Goal: Entertainment & Leisure: Consume media (video, audio)

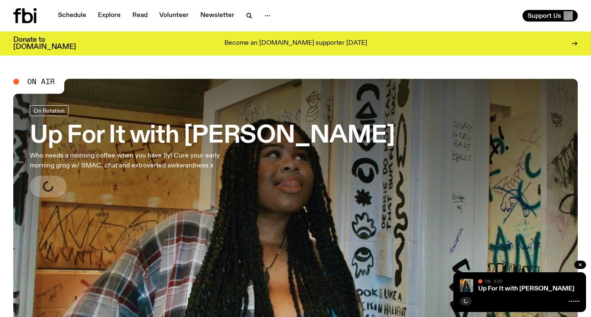
click at [180, 138] on h3 "Up For It with [PERSON_NAME]" at bounding box center [212, 135] width 365 height 23
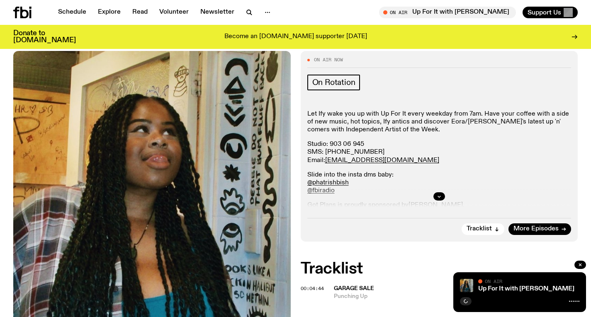
scroll to position [148, 0]
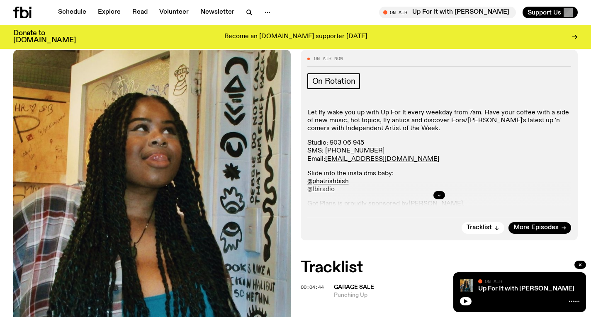
click at [442, 191] on button "button" at bounding box center [440, 195] width 12 height 8
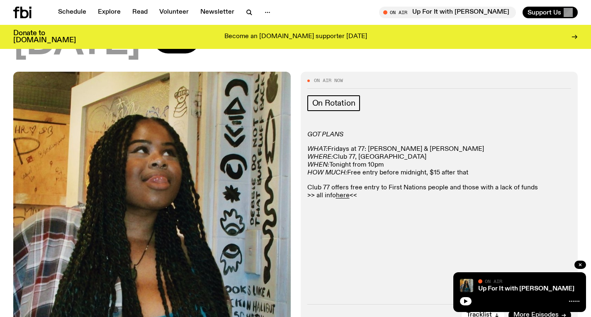
scroll to position [129, 0]
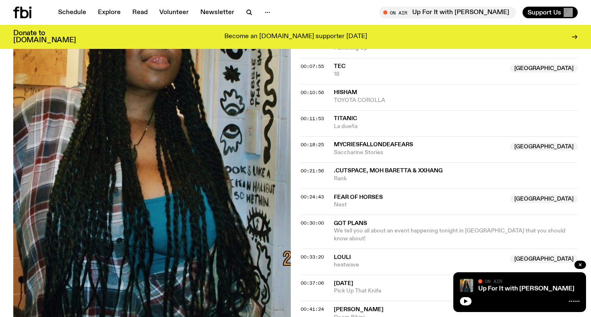
scroll to position [365, 0]
click at [241, 10] on button "button" at bounding box center [249, 13] width 17 height 12
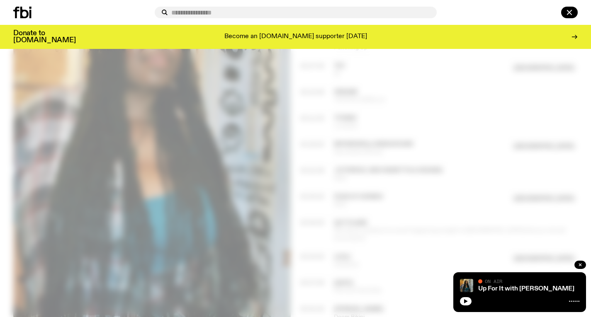
click at [240, 10] on input "text" at bounding box center [300, 12] width 259 height 7
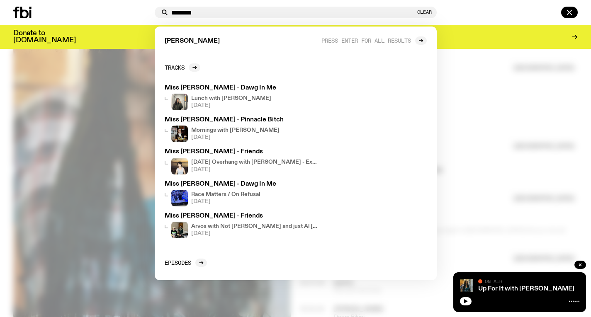
type input "********"
click at [522, 136] on div at bounding box center [295, 158] width 591 height 317
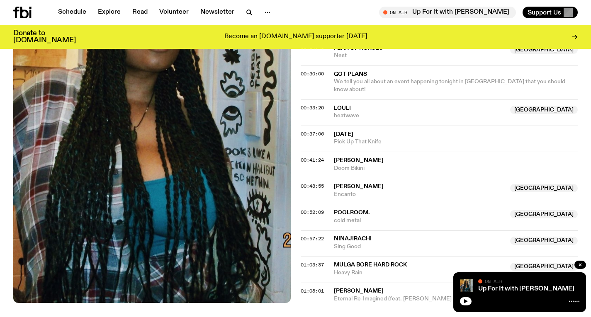
scroll to position [516, 0]
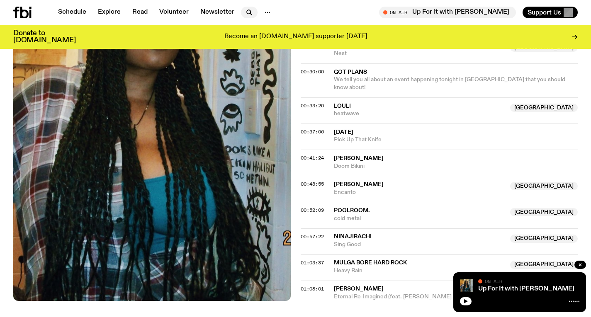
click at [249, 16] on icon "button" at bounding box center [249, 12] width 10 height 10
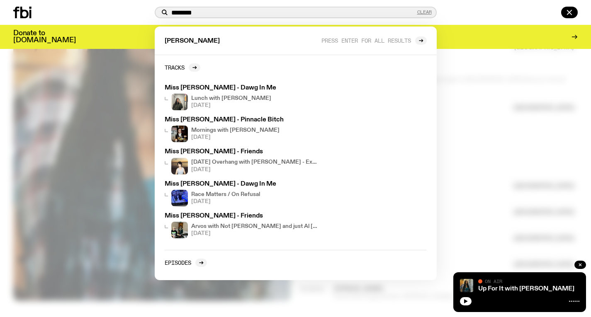
click at [429, 11] on button "Clear" at bounding box center [424, 12] width 15 height 5
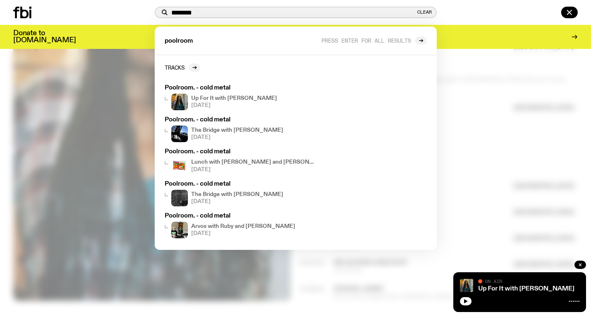
type input "********"
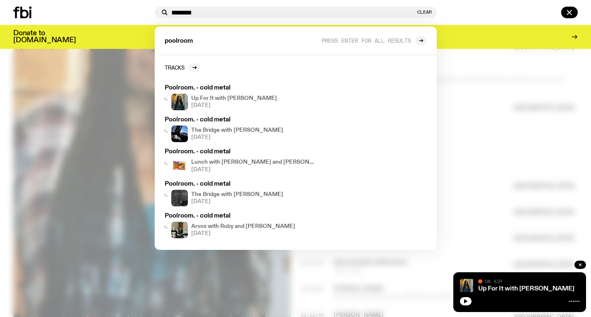
click at [58, 22] on div "******** Clear poolroom Press enter for all results Tracks Poolroom. - cold met…" at bounding box center [295, 12] width 591 height 25
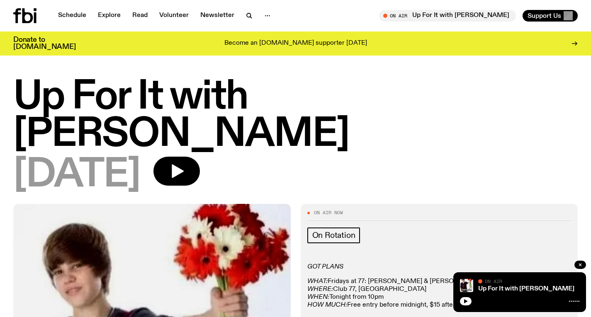
click at [13, 18] on icon at bounding box center [24, 15] width 23 height 15
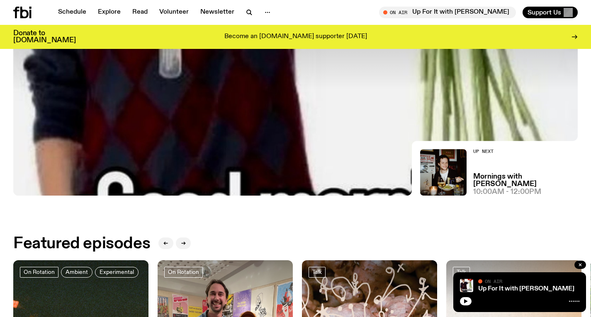
scroll to position [193, 0]
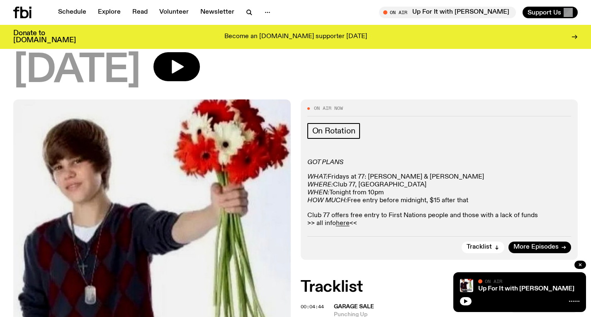
scroll to position [83, 0]
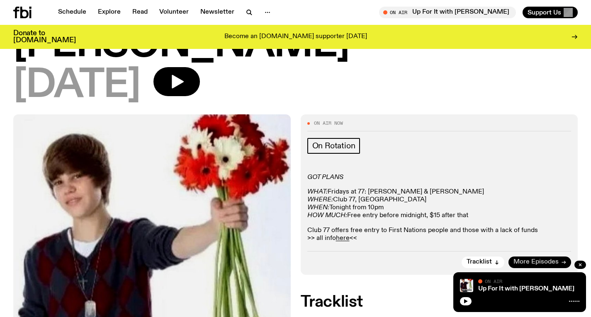
click at [547, 259] on span "More Episodes" at bounding box center [536, 262] width 45 height 6
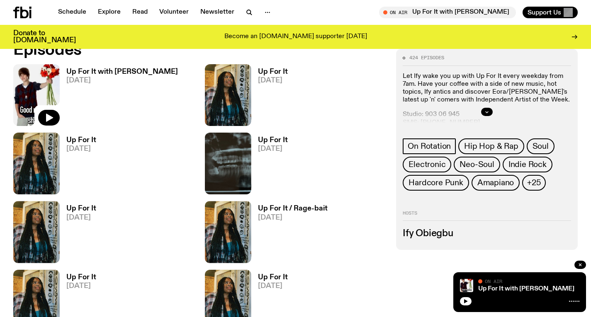
scroll to position [408, 0]
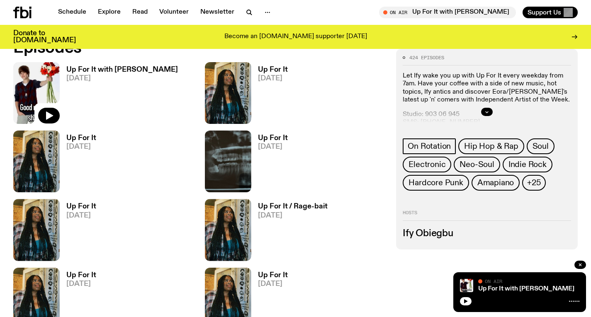
click at [131, 72] on h3 "Up For It with [PERSON_NAME]" at bounding box center [122, 69] width 112 height 7
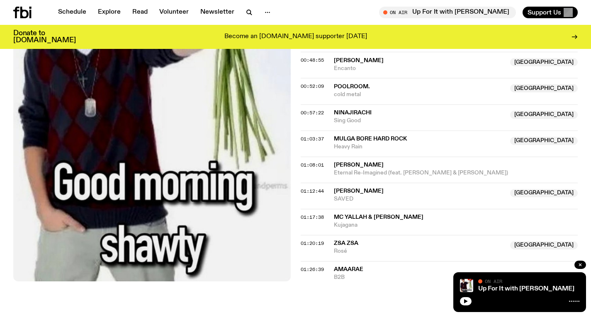
scroll to position [641, 0]
click at [247, 13] on icon "button" at bounding box center [249, 12] width 4 height 4
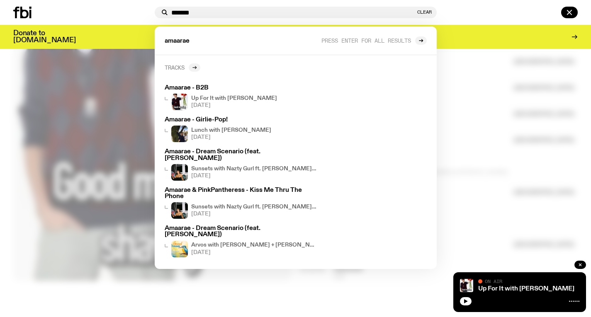
type input "*******"
click at [193, 65] on icon at bounding box center [194, 67] width 5 height 5
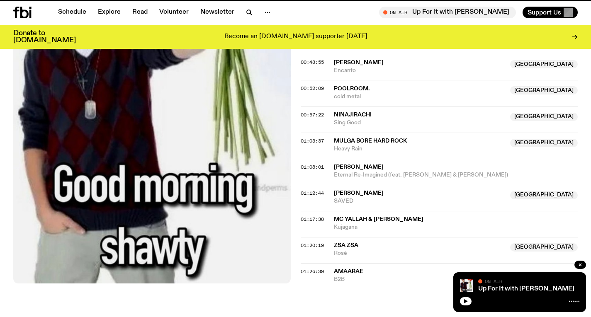
scroll to position [638, 0]
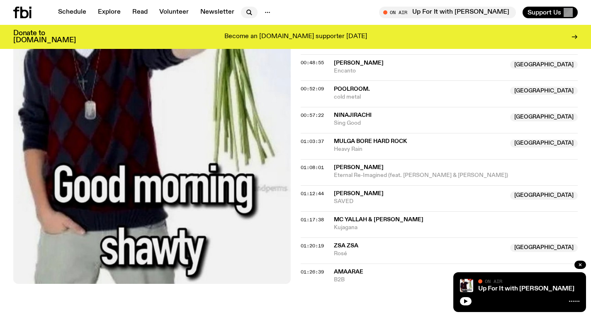
click at [241, 14] on button "button" at bounding box center [249, 13] width 17 height 12
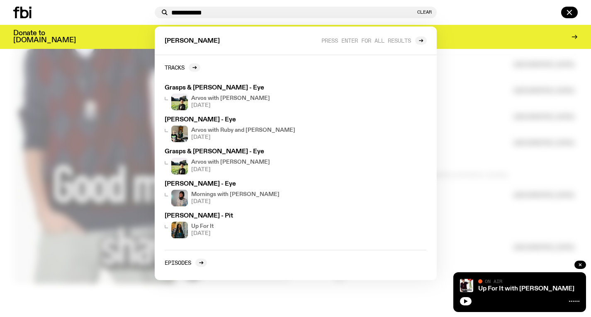
type input "**********"
click at [463, 60] on div at bounding box center [295, 158] width 591 height 317
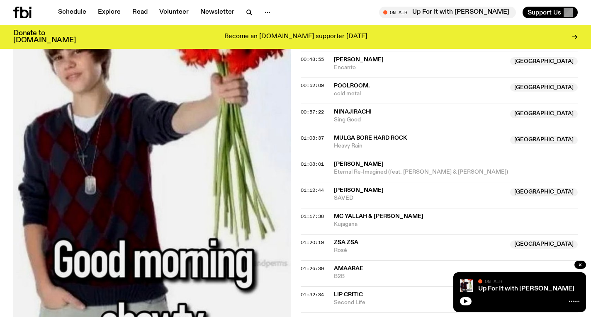
scroll to position [734, 0]
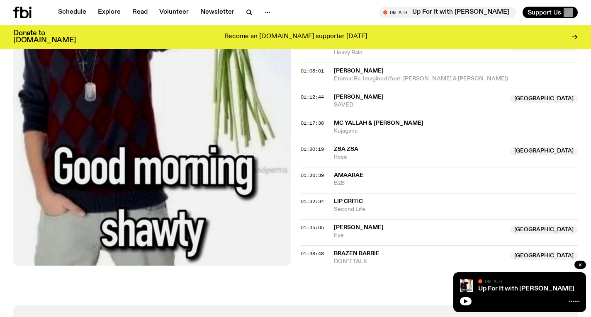
click at [436, 250] on span "Brazen Barbie" at bounding box center [420, 254] width 172 height 8
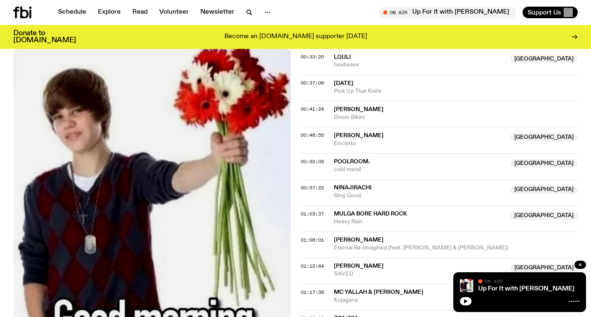
scroll to position [626, 0]
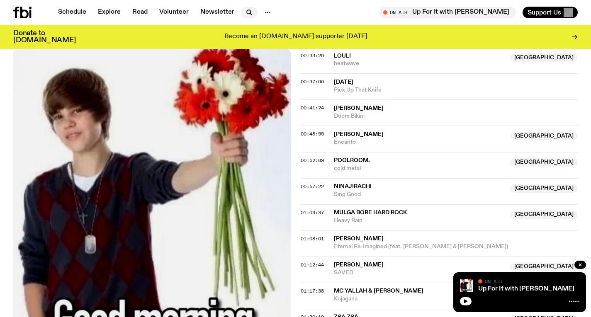
click at [248, 12] on icon "button" at bounding box center [249, 12] width 10 height 10
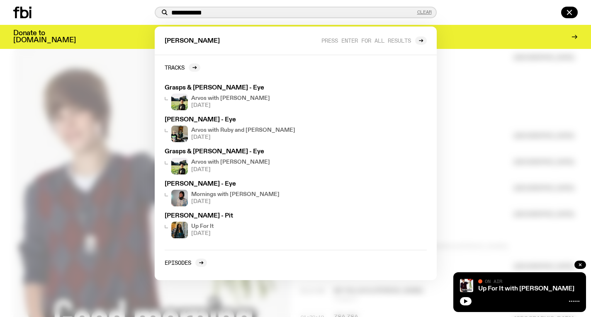
click at [427, 11] on button "Clear" at bounding box center [424, 12] width 15 height 5
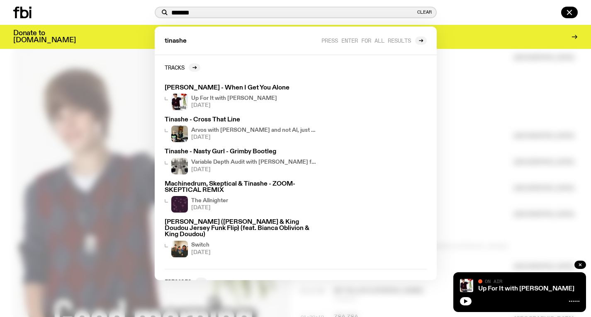
type input "*******"
click at [485, 108] on div at bounding box center [295, 158] width 591 height 317
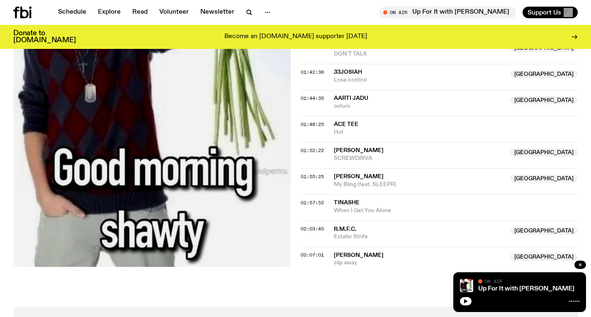
scroll to position [1003, 0]
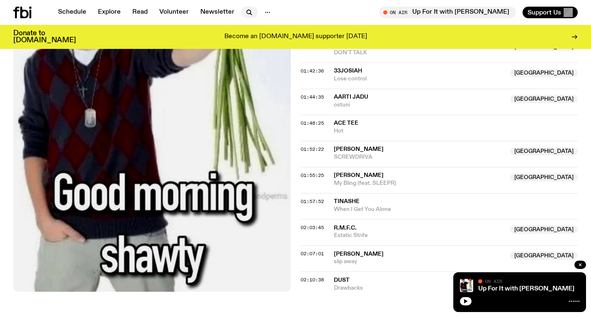
click at [244, 13] on icon "button" at bounding box center [249, 12] width 10 height 10
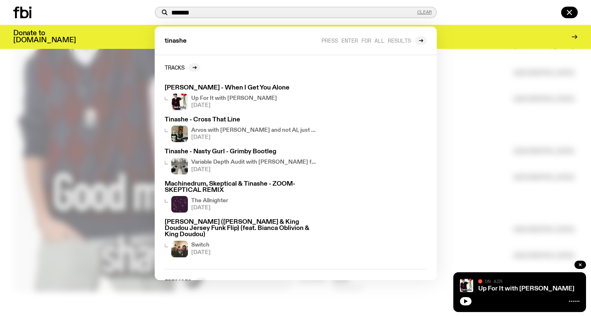
click at [429, 10] on button "Clear" at bounding box center [424, 12] width 15 height 5
type input "**********"
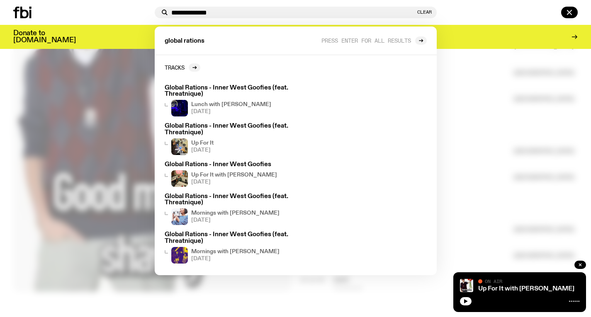
click at [496, 108] on div at bounding box center [295, 158] width 591 height 317
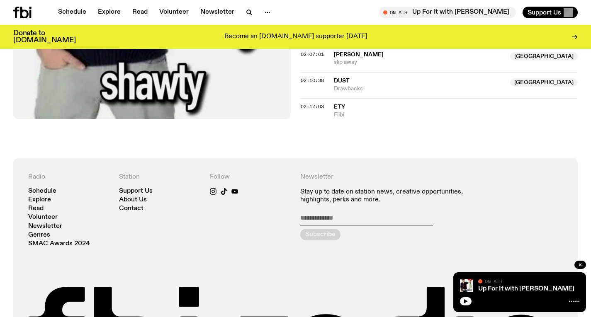
scroll to position [1201, 0]
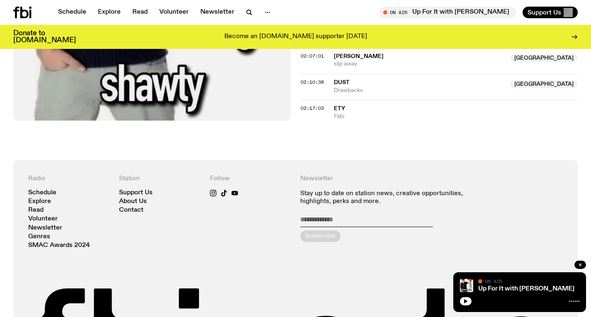
click at [450, 175] on h4 "Newsletter" at bounding box center [386, 179] width 172 height 8
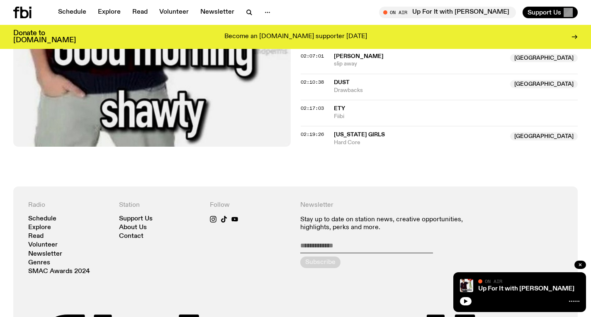
scroll to position [1086, 0]
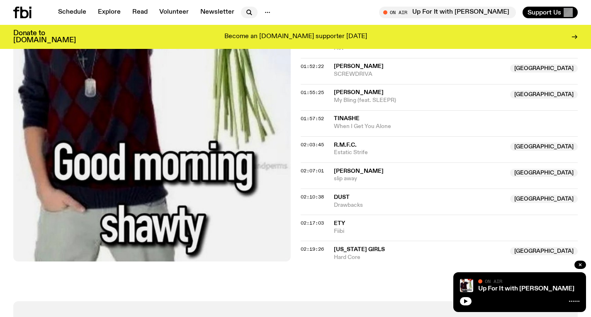
click at [246, 10] on icon "button" at bounding box center [249, 12] width 10 height 10
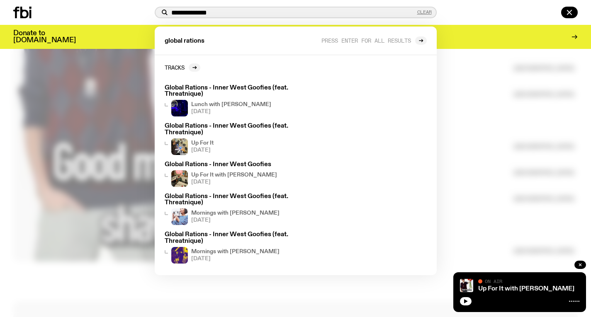
click at [420, 13] on button "Clear" at bounding box center [424, 12] width 15 height 5
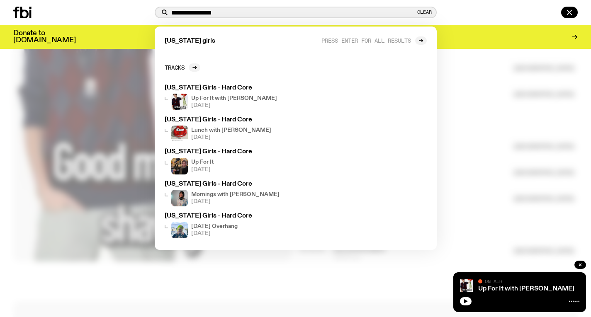
type input "**********"
click at [469, 115] on div at bounding box center [295, 158] width 591 height 317
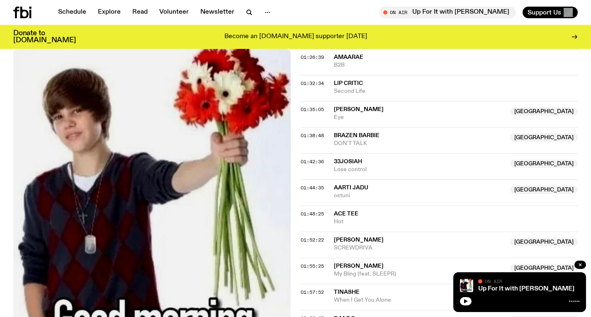
scroll to position [913, 0]
click at [247, 7] on icon "button" at bounding box center [249, 12] width 10 height 10
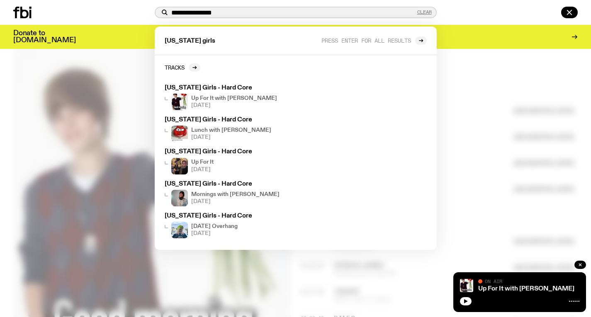
click at [428, 11] on button "Clear" at bounding box center [424, 12] width 15 height 5
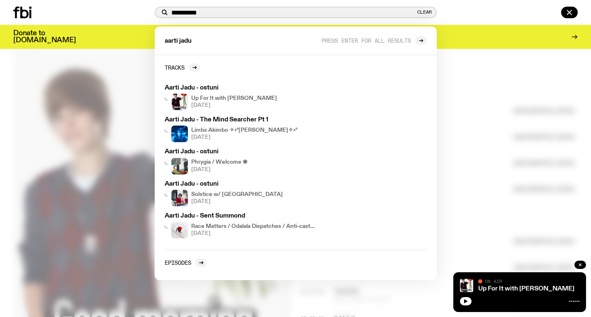
type input "**********"
click at [488, 103] on div at bounding box center [295, 158] width 591 height 317
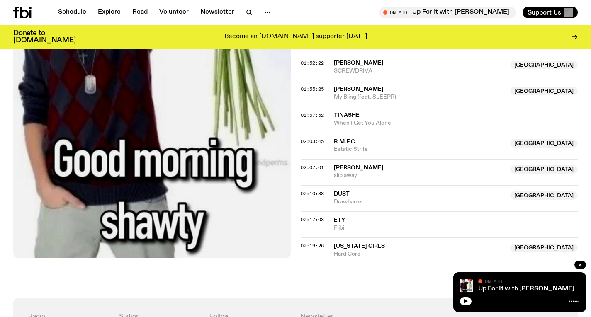
scroll to position [1124, 0]
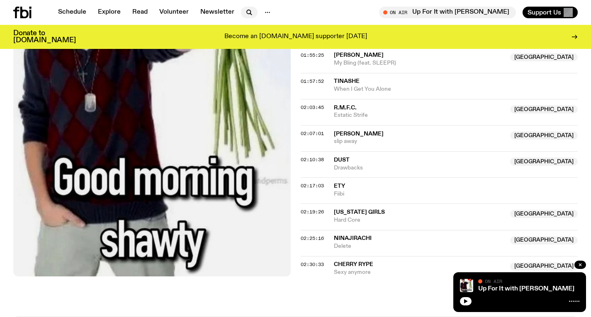
click at [247, 13] on icon "button" at bounding box center [249, 12] width 4 height 4
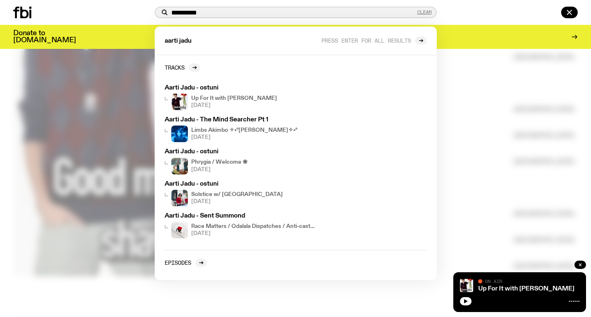
click at [424, 10] on button "Clear" at bounding box center [424, 12] width 15 height 5
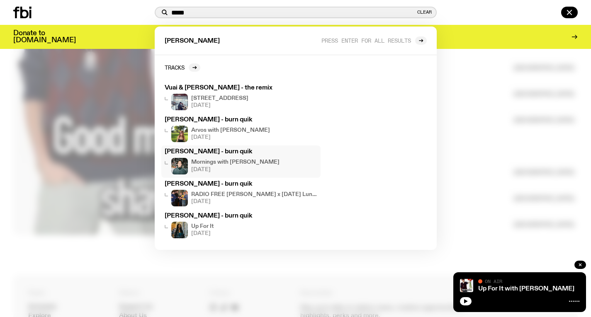
scroll to position [1162, 0]
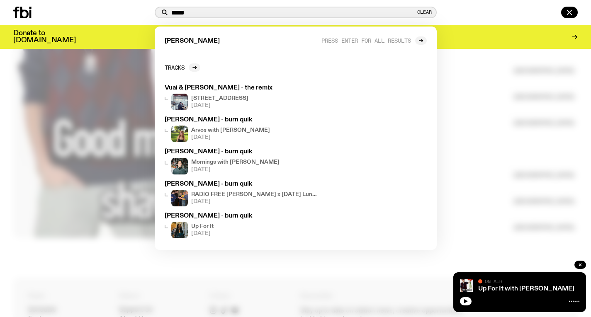
type input "*****"
click at [452, 141] on div at bounding box center [295, 158] width 591 height 317
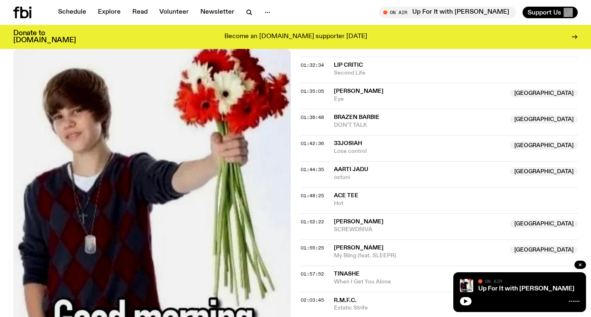
scroll to position [829, 0]
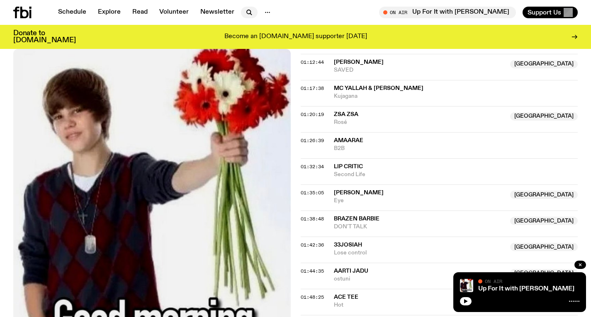
click at [248, 12] on icon "button" at bounding box center [249, 12] width 10 height 10
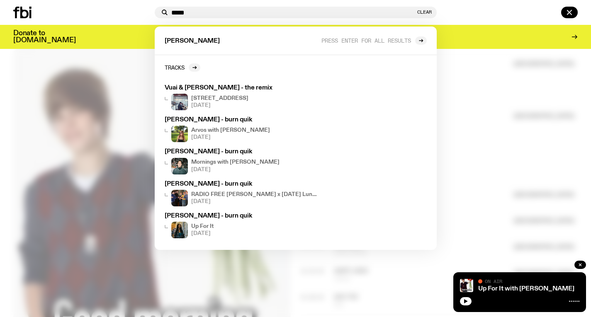
click at [59, 153] on div at bounding box center [295, 158] width 591 height 317
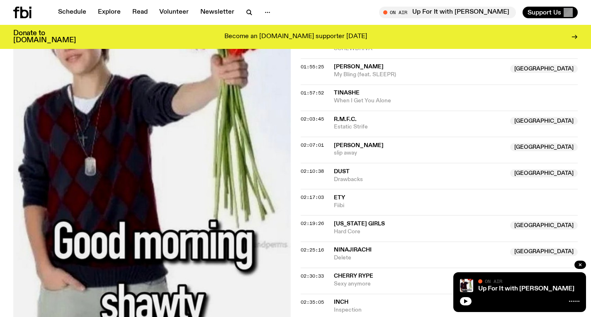
scroll to position [1113, 0]
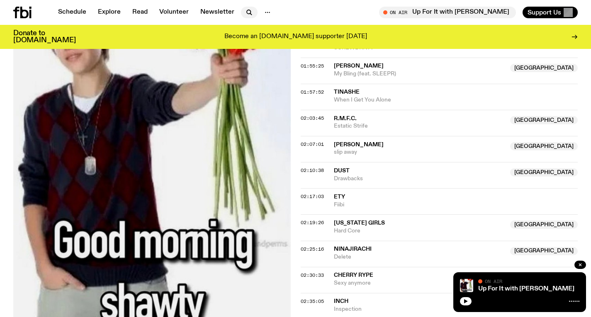
click at [250, 14] on icon "button" at bounding box center [251, 14] width 2 height 2
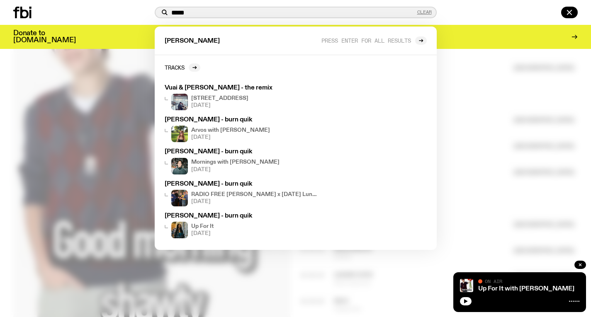
click at [427, 13] on button "Clear" at bounding box center [424, 12] width 15 height 5
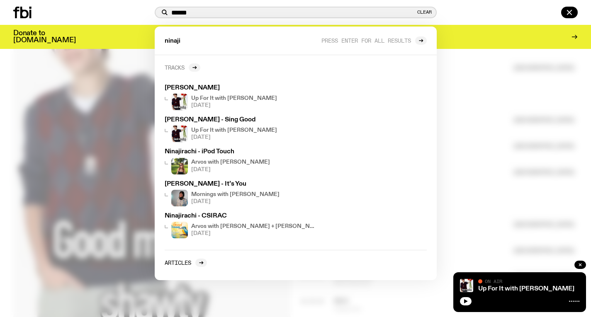
type input "******"
click at [182, 69] on h2 "Tracks" at bounding box center [175, 67] width 20 height 6
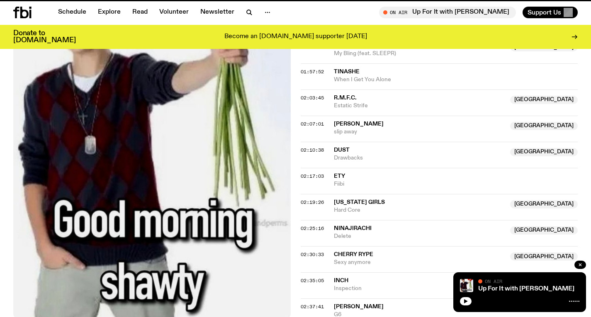
scroll to position [1106, 0]
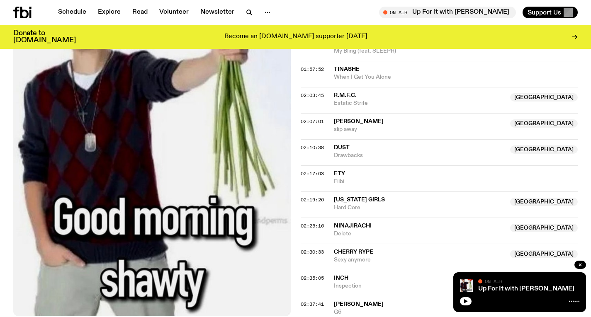
click at [373, 296] on div "02:35:05 Inch Inspection" at bounding box center [440, 306] width 278 height 20
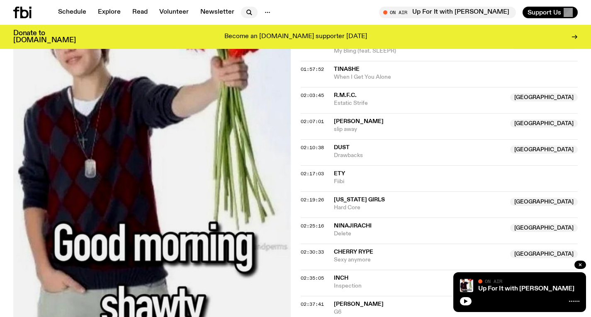
click at [247, 13] on icon "button" at bounding box center [249, 12] width 10 height 10
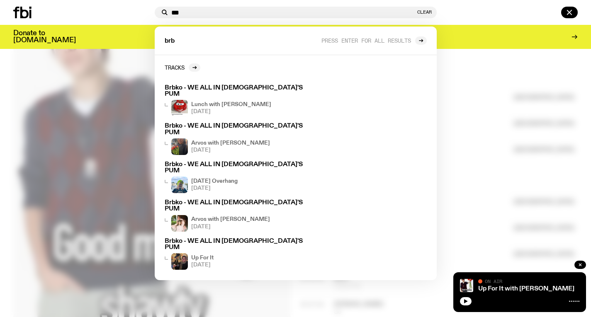
type input "***"
click at [517, 102] on div at bounding box center [295, 158] width 591 height 317
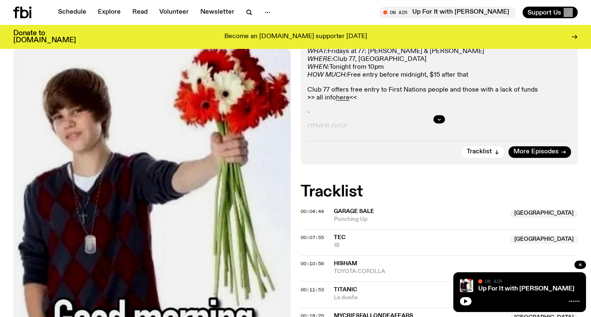
scroll to position [201, 0]
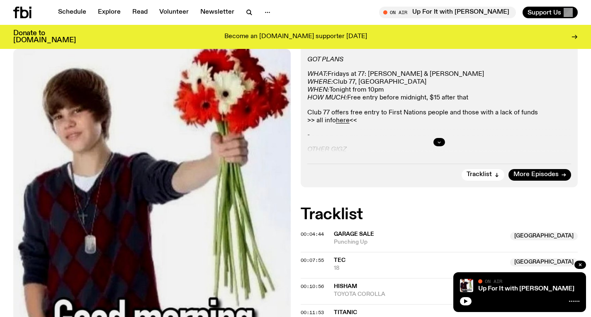
click at [436, 138] on button "button" at bounding box center [440, 142] width 12 height 8
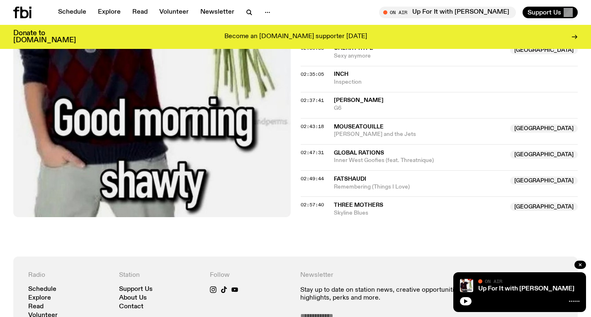
scroll to position [1338, 0]
